Goal: Check status: Check status

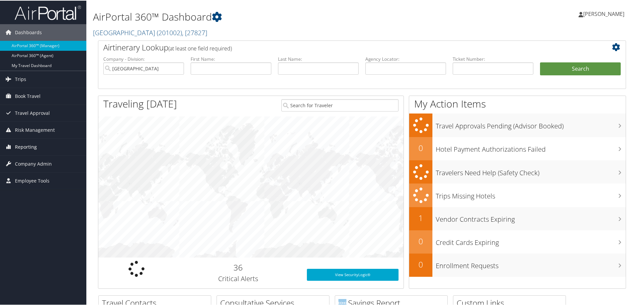
click at [28, 146] on span "Reporting" at bounding box center [26, 146] width 22 height 17
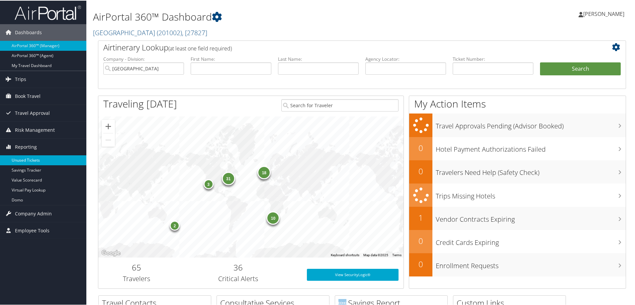
click at [28, 160] on link "Unused Tickets" at bounding box center [43, 160] width 86 height 10
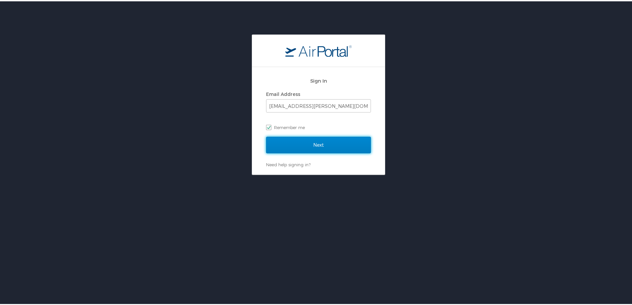
click at [294, 147] on input "Next" at bounding box center [318, 143] width 105 height 17
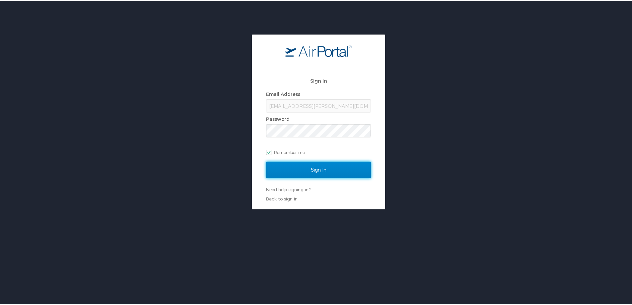
click at [305, 169] on input "Sign In" at bounding box center [318, 168] width 105 height 17
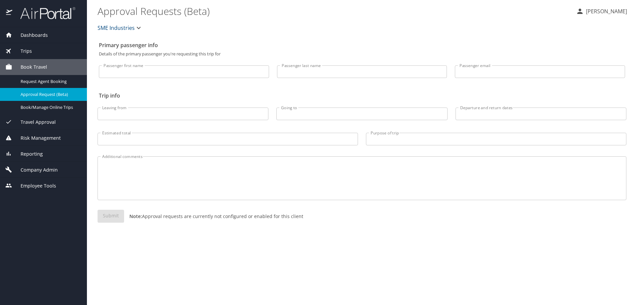
click at [31, 155] on span "Reporting" at bounding box center [27, 153] width 31 height 7
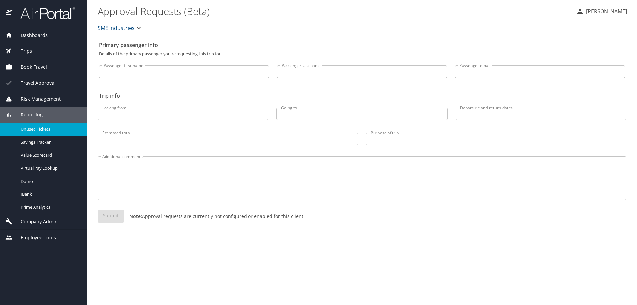
click at [28, 131] on span "Unused Tickets" at bounding box center [50, 129] width 58 height 6
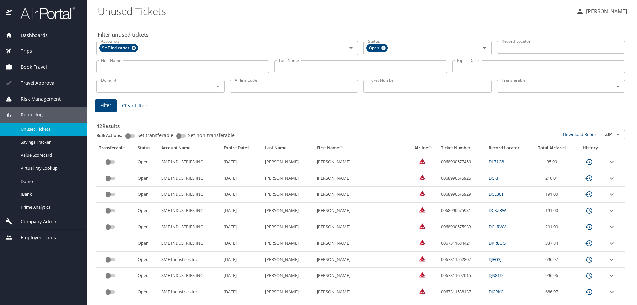
click at [386, 92] on input "Ticket Number" at bounding box center [427, 86] width 128 height 13
paste input "016 7146 023311"
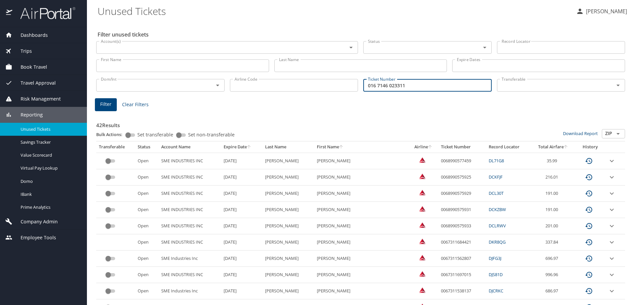
click at [374, 86] on input "016 7146 023311" at bounding box center [427, 85] width 128 height 13
click at [383, 87] on input "0167146 023311" at bounding box center [427, 85] width 128 height 13
click at [385, 86] on input "0167146 023311" at bounding box center [427, 85] width 128 height 13
type input "0167146023311"
click at [108, 104] on span "Filter" at bounding box center [105, 104] width 11 height 8
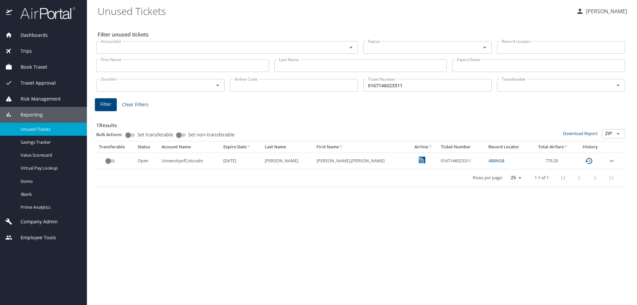
click at [609, 159] on icon "expand row" at bounding box center [612, 161] width 8 height 8
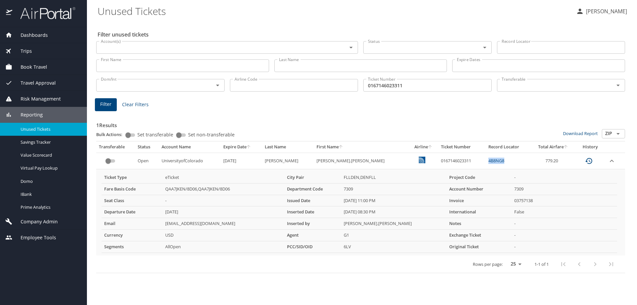
drag, startPoint x: 488, startPoint y: 162, endPoint x: 473, endPoint y: 163, distance: 15.0
click at [486, 163] on td "4B8NG8" at bounding box center [508, 161] width 45 height 16
copy link "4B8NG8"
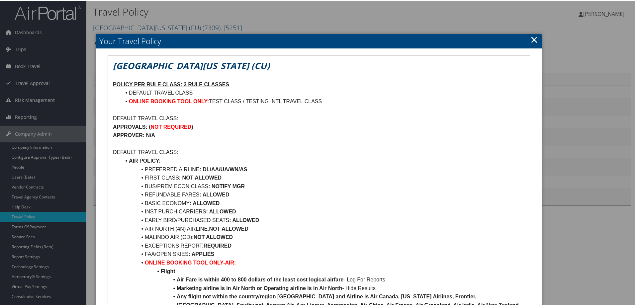
click at [531, 38] on link "×" at bounding box center [534, 38] width 8 height 13
